Goal: Task Accomplishment & Management: Use online tool/utility

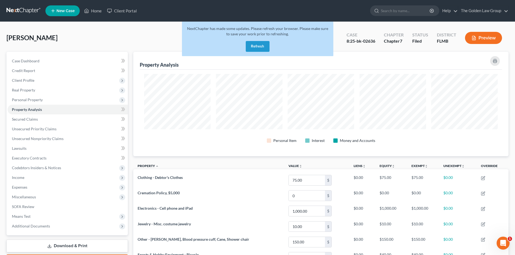
click at [15, 9] on link at bounding box center [23, 11] width 35 height 10
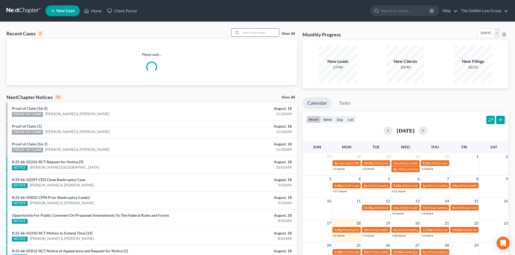
click at [246, 32] on input "search" at bounding box center [260, 33] width 38 height 8
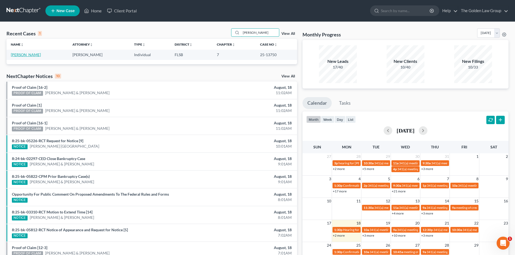
type input "burr"
click at [19, 54] on link "[PERSON_NAME]" at bounding box center [26, 54] width 30 height 5
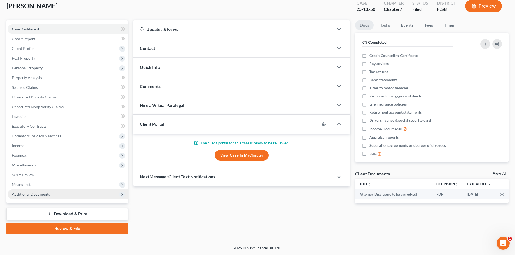
click at [49, 195] on span "Additional Documents" at bounding box center [68, 195] width 120 height 10
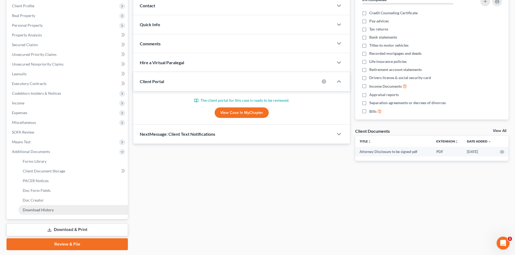
scroll to position [86, 0]
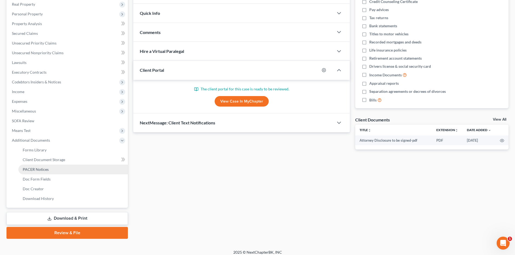
click at [42, 169] on span "PACER Notices" at bounding box center [36, 169] width 26 height 5
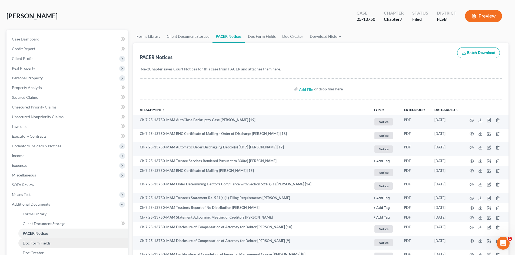
scroll to position [81, 0]
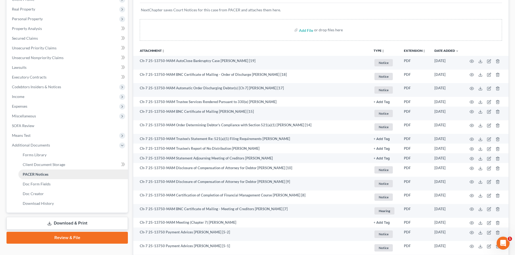
click at [51, 174] on link "PACER Notices" at bounding box center [72, 175] width 109 height 10
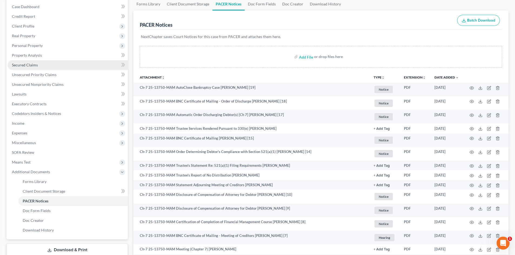
scroll to position [54, 0]
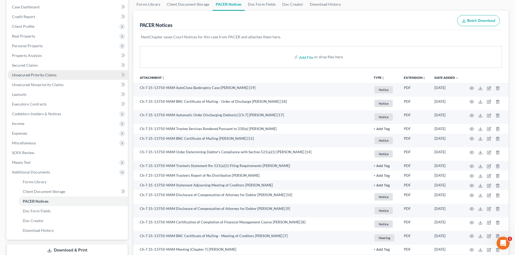
click at [49, 78] on link "Unsecured Priority Claims" at bounding box center [68, 75] width 120 height 10
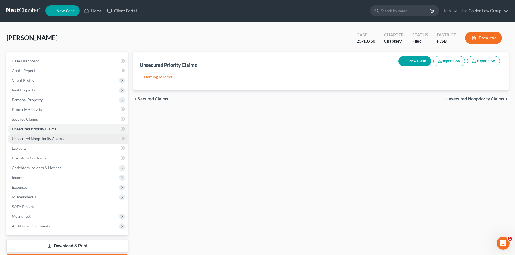
click at [42, 138] on span "Unsecured Nonpriority Claims" at bounding box center [38, 138] width 52 height 5
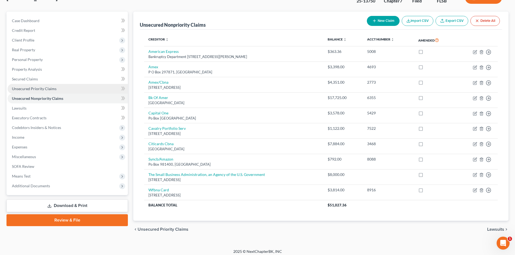
scroll to position [44, 0]
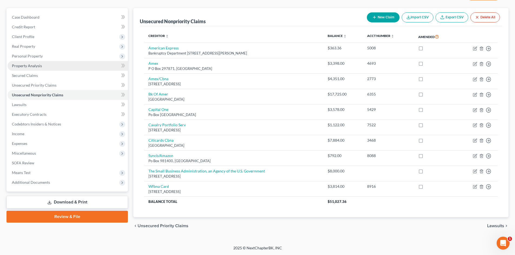
click at [36, 66] on span "Property Analysis" at bounding box center [27, 65] width 30 height 5
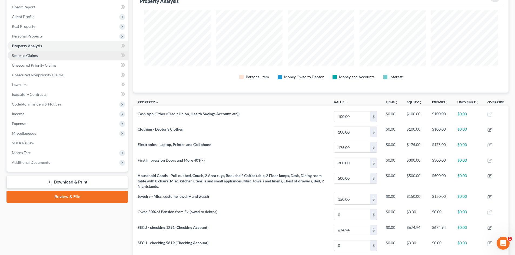
scroll to position [81, 0]
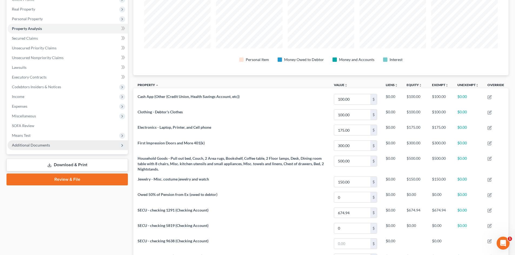
click at [35, 147] on span "Additional Documents" at bounding box center [31, 145] width 38 height 5
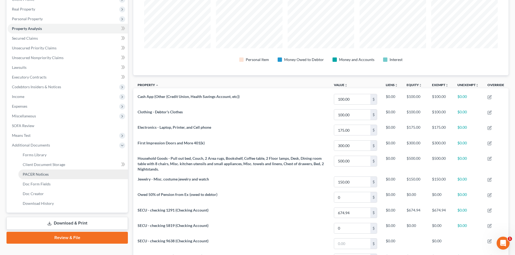
click at [50, 176] on link "PACER Notices" at bounding box center [72, 175] width 109 height 10
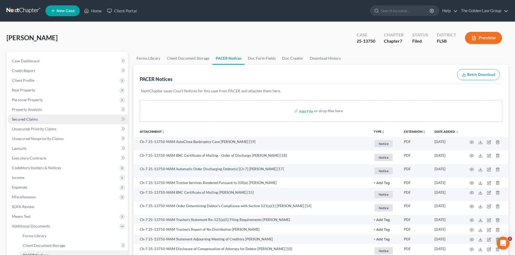
click at [43, 119] on link "Secured Claims" at bounding box center [68, 120] width 120 height 10
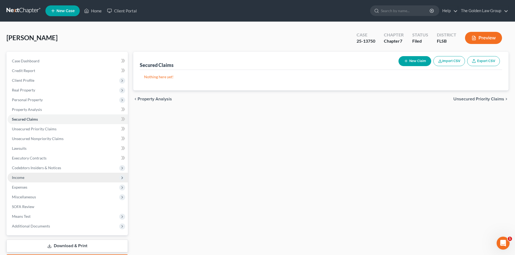
click at [35, 179] on span "Income" at bounding box center [68, 178] width 120 height 10
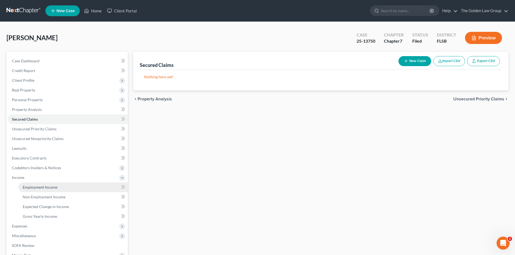
click at [38, 189] on span "Employment Income" at bounding box center [40, 187] width 35 height 5
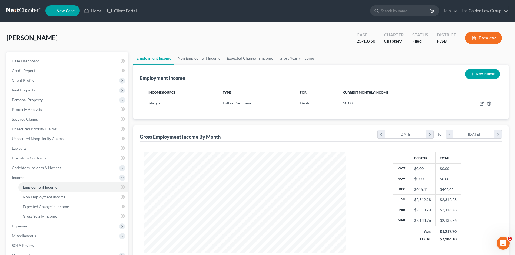
click at [27, 12] on link at bounding box center [23, 11] width 35 height 10
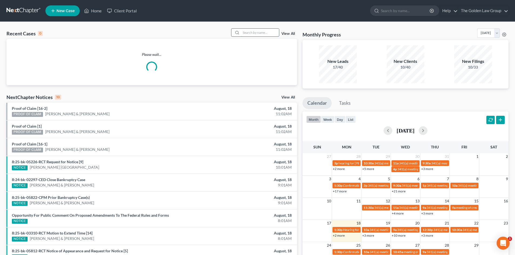
click at [248, 34] on input "search" at bounding box center [260, 33] width 38 height 8
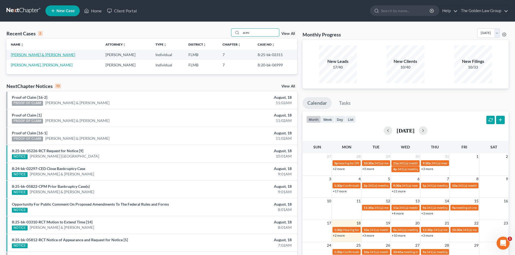
type input "acev"
click at [39, 55] on link "Acevedo, Raymond & Rachael" at bounding box center [43, 54] width 64 height 5
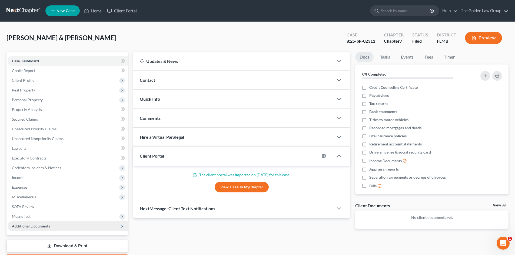
click at [51, 227] on span "Additional Documents" at bounding box center [68, 227] width 120 height 10
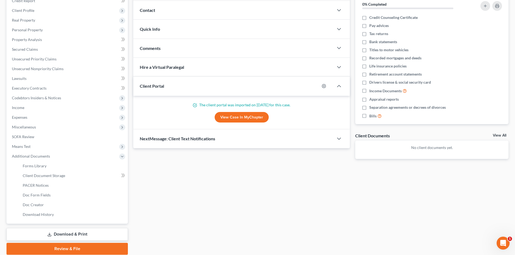
scroll to position [90, 0]
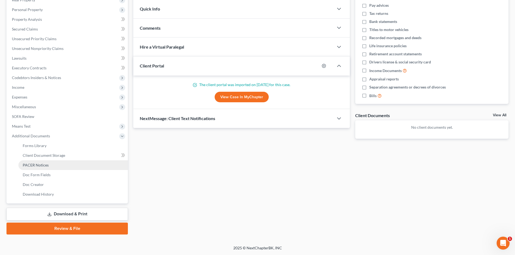
click at [39, 165] on span "PACER Notices" at bounding box center [36, 165] width 26 height 5
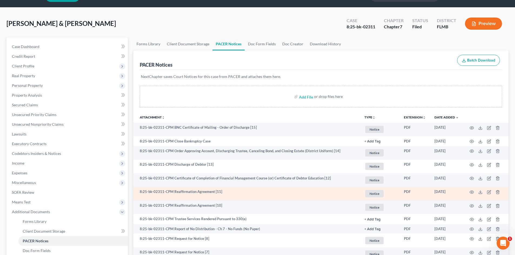
scroll to position [27, 0]
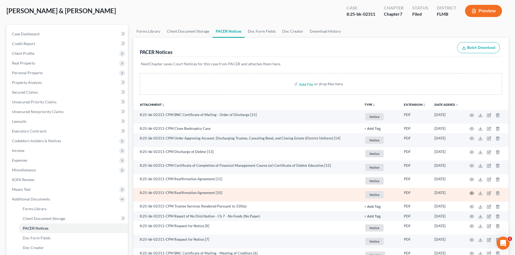
click at [471, 192] on icon "button" at bounding box center [471, 193] width 4 height 4
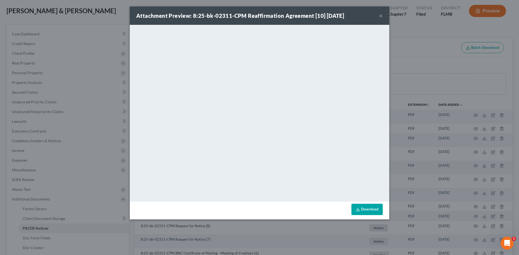
click at [379, 13] on button "×" at bounding box center [381, 15] width 4 height 6
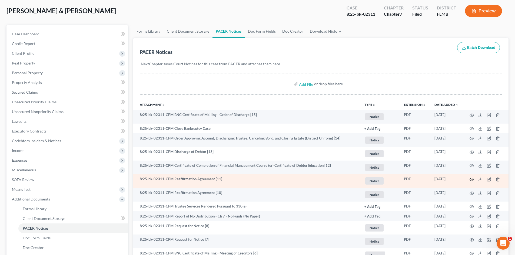
click at [473, 178] on icon "button" at bounding box center [471, 180] width 4 height 4
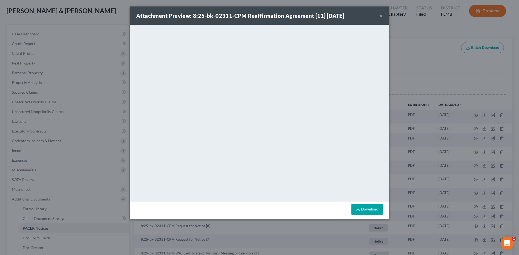
click at [382, 16] on button "×" at bounding box center [381, 15] width 4 height 6
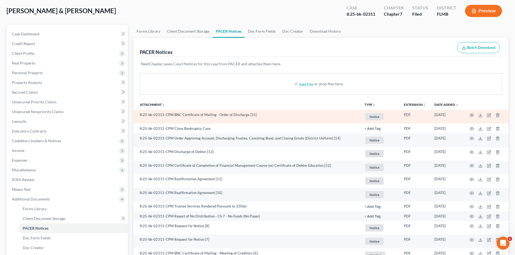
click at [431, 116] on td "07/20/2025" at bounding box center [446, 117] width 33 height 14
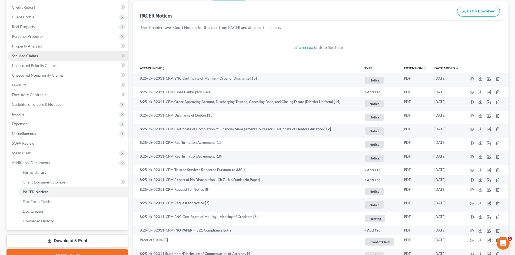
scroll to position [54, 0]
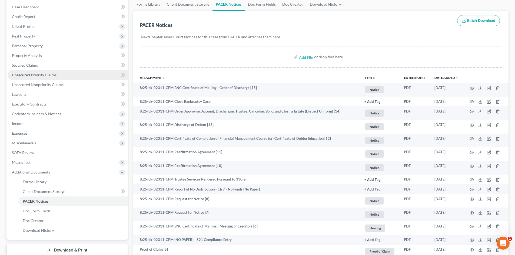
click at [39, 78] on link "Unsecured Priority Claims" at bounding box center [68, 75] width 120 height 10
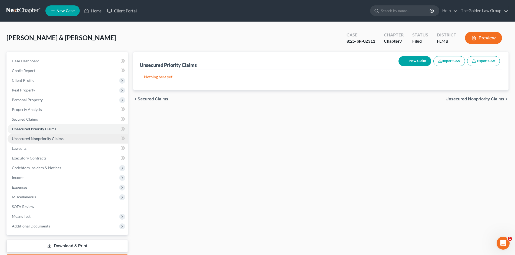
click at [48, 137] on span "Unsecured Nonpriority Claims" at bounding box center [38, 138] width 52 height 5
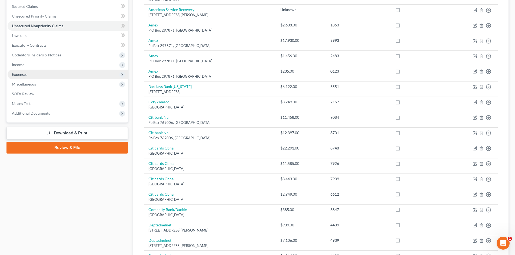
scroll to position [54, 0]
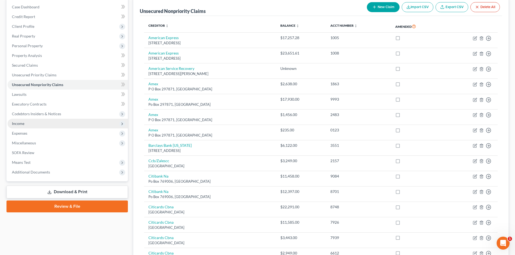
click at [28, 127] on span "Income" at bounding box center [68, 124] width 120 height 10
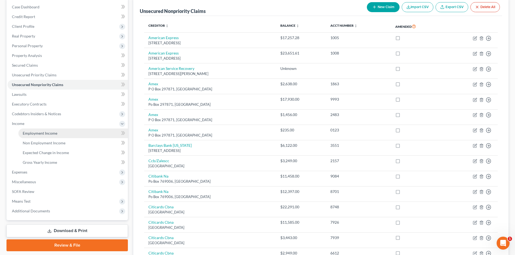
click at [50, 136] on link "Employment Income" at bounding box center [72, 134] width 109 height 10
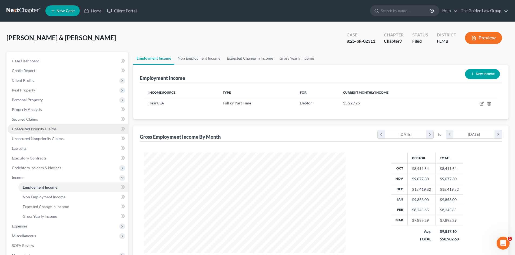
scroll to position [101, 212]
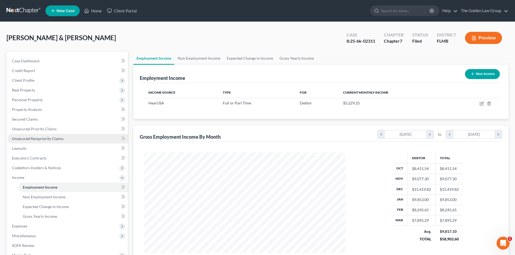
click at [62, 136] on link "Unsecured Nonpriority Claims" at bounding box center [68, 139] width 120 height 10
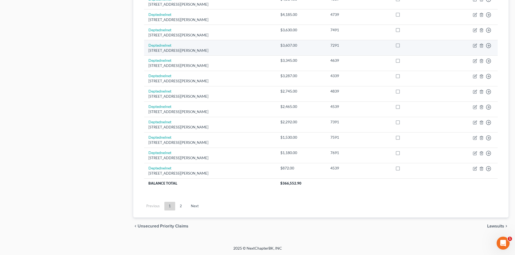
scroll to position [370, 0]
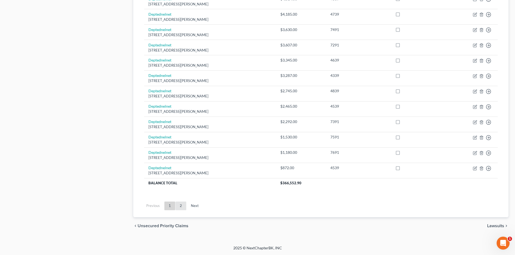
click at [180, 206] on link "2" at bounding box center [180, 206] width 11 height 9
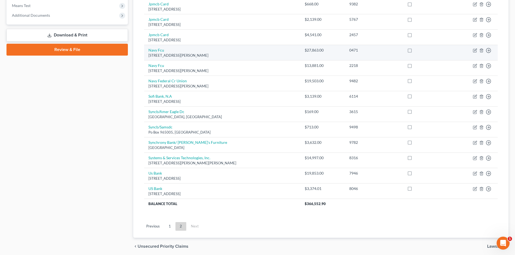
scroll to position [232, 0]
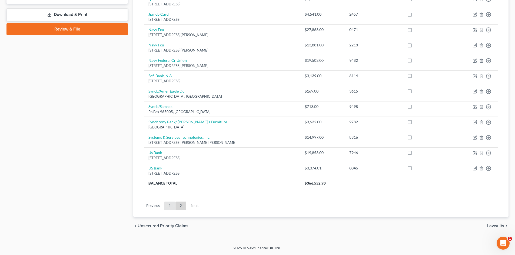
click at [168, 206] on link "1" at bounding box center [169, 206] width 11 height 9
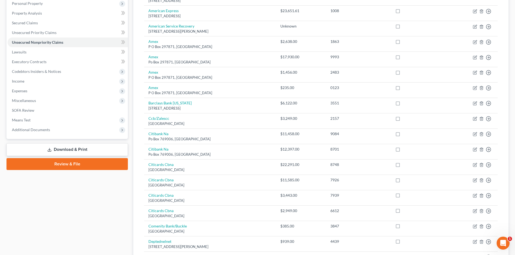
scroll to position [0, 0]
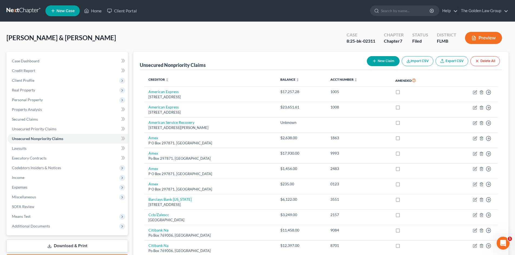
click at [478, 38] on button "Preview" at bounding box center [483, 38] width 37 height 12
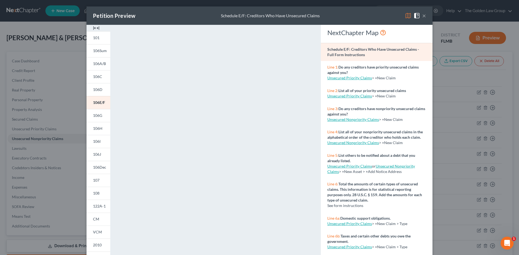
click at [407, 16] on img at bounding box center [408, 15] width 6 height 6
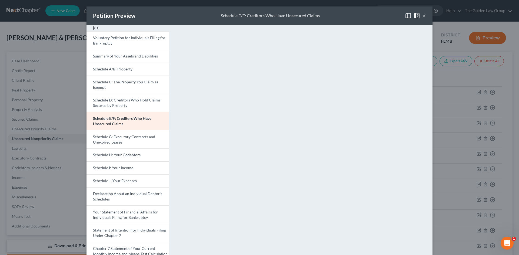
click at [422, 15] on button "×" at bounding box center [424, 15] width 4 height 6
